Goal: Find specific page/section: Find specific page/section

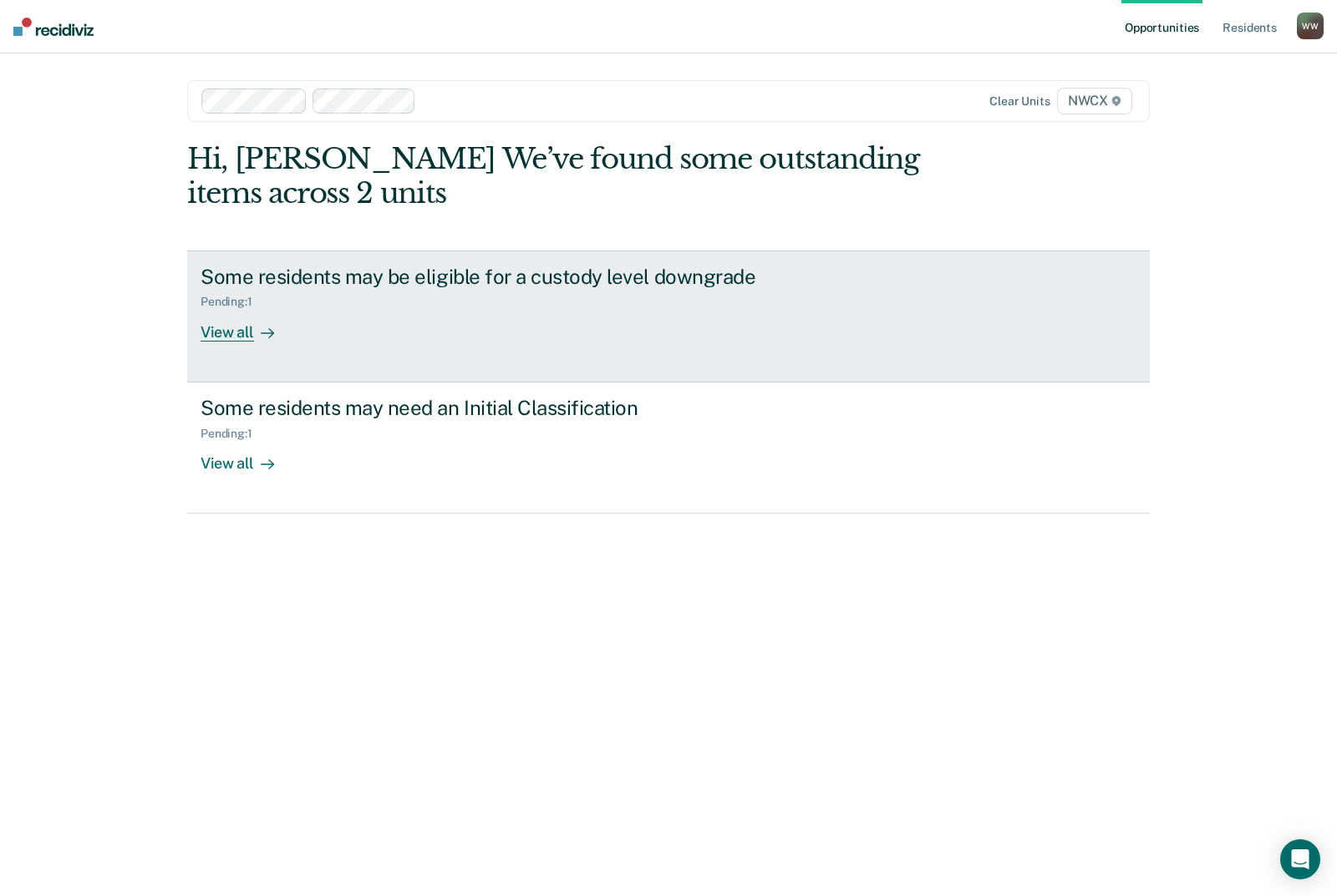
click at [244, 335] on div "View all" at bounding box center [247, 325] width 94 height 32
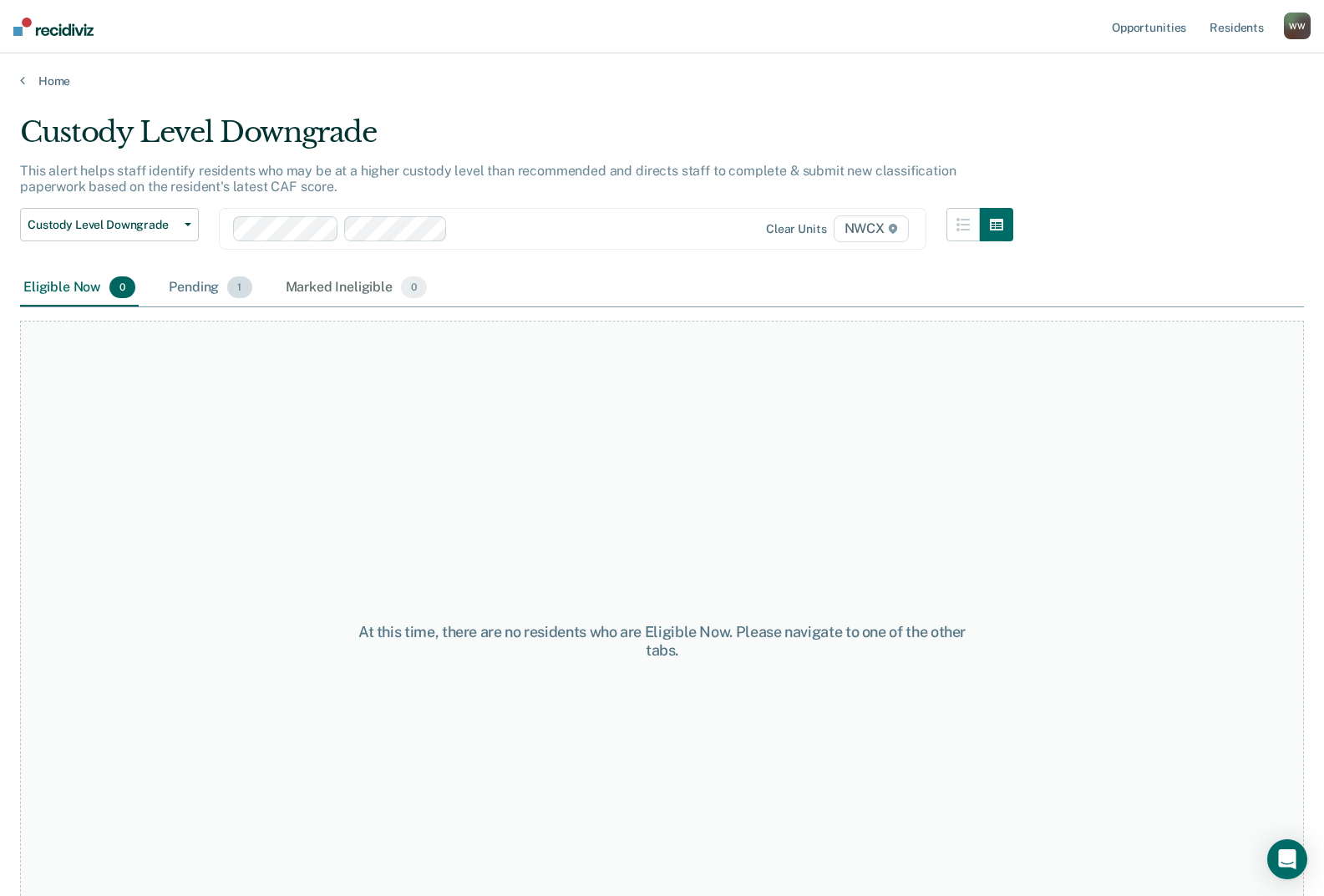
click at [224, 292] on div "Pending 1" at bounding box center [210, 288] width 89 height 37
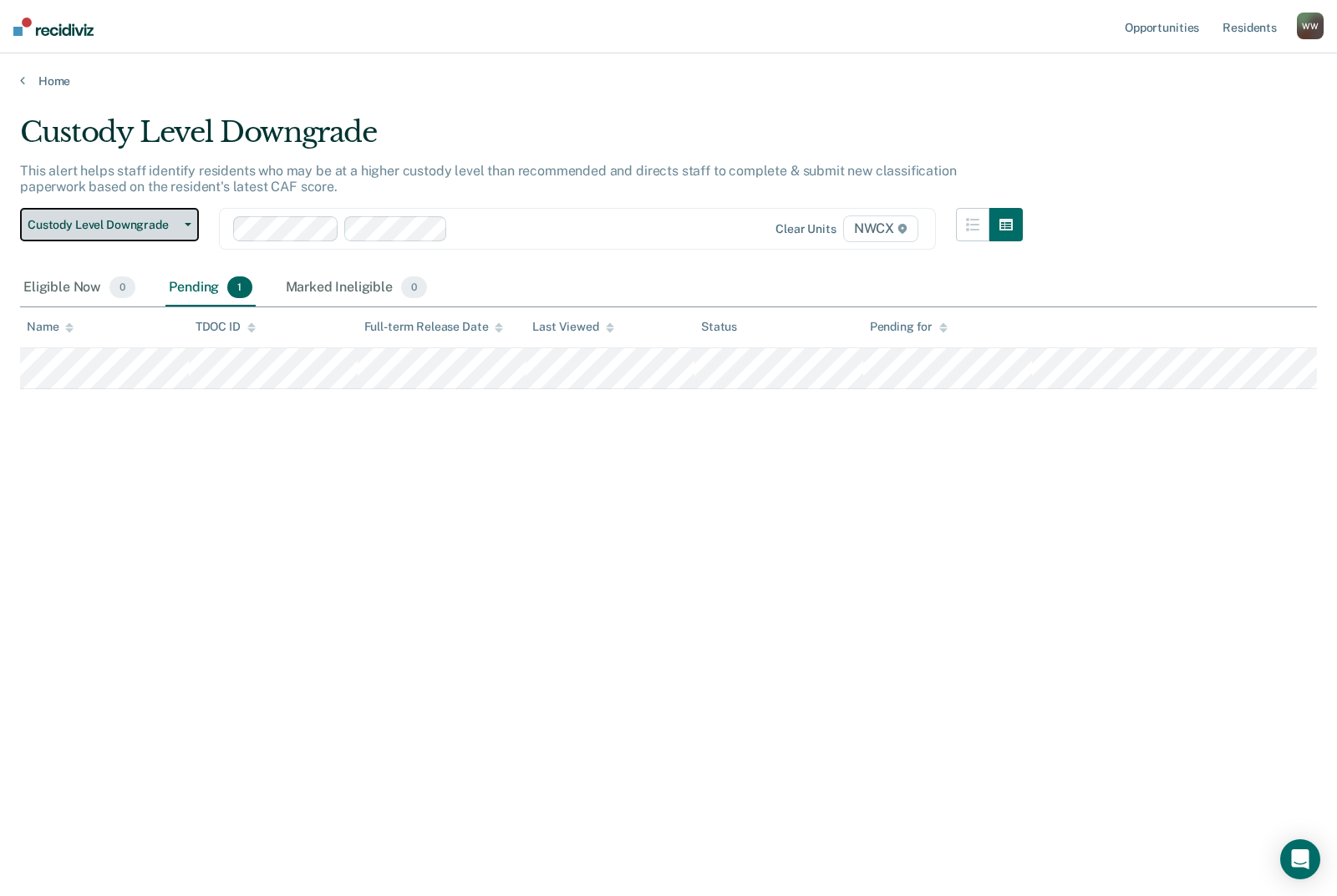
click at [116, 229] on span "Custody Level Downgrade" at bounding box center [103, 225] width 151 height 14
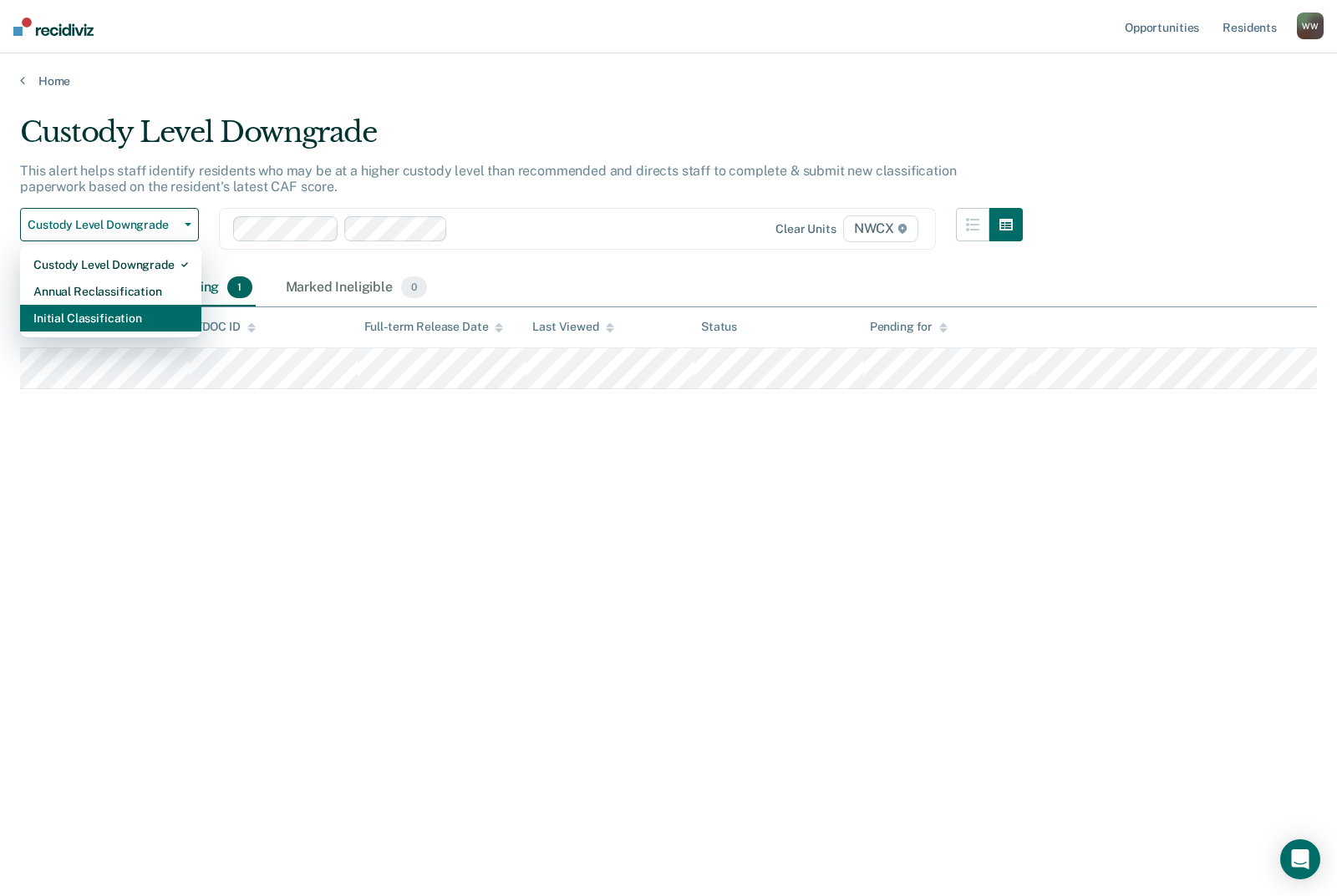
click at [110, 322] on div "Initial Classification" at bounding box center [110, 318] width 154 height 26
